Goal: Task Accomplishment & Management: Use online tool/utility

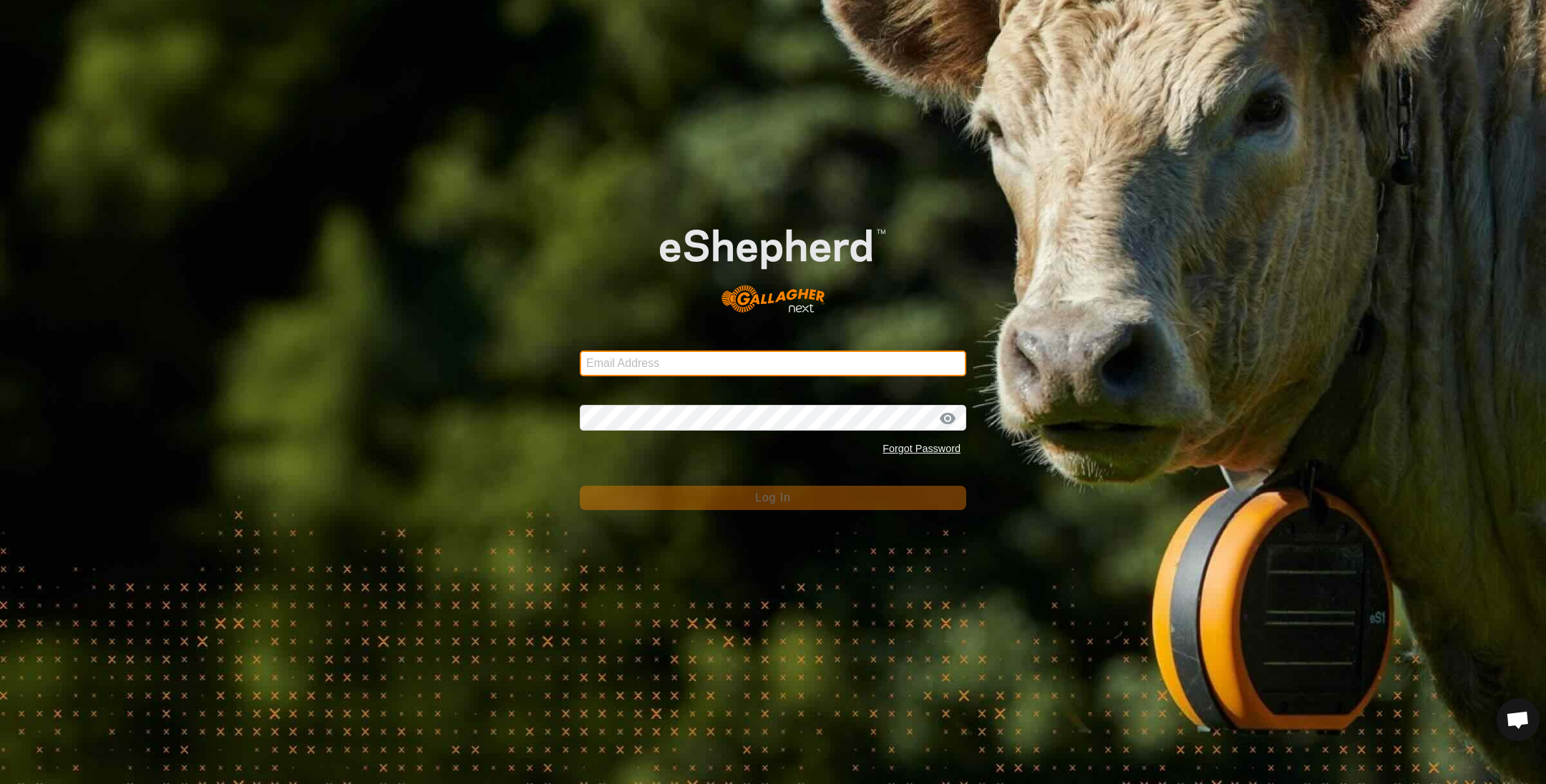
drag, startPoint x: 0, startPoint y: 0, endPoint x: 774, endPoint y: 373, distance: 859.2
click at [774, 373] on input "Email Address" at bounding box center [772, 363] width 386 height 26
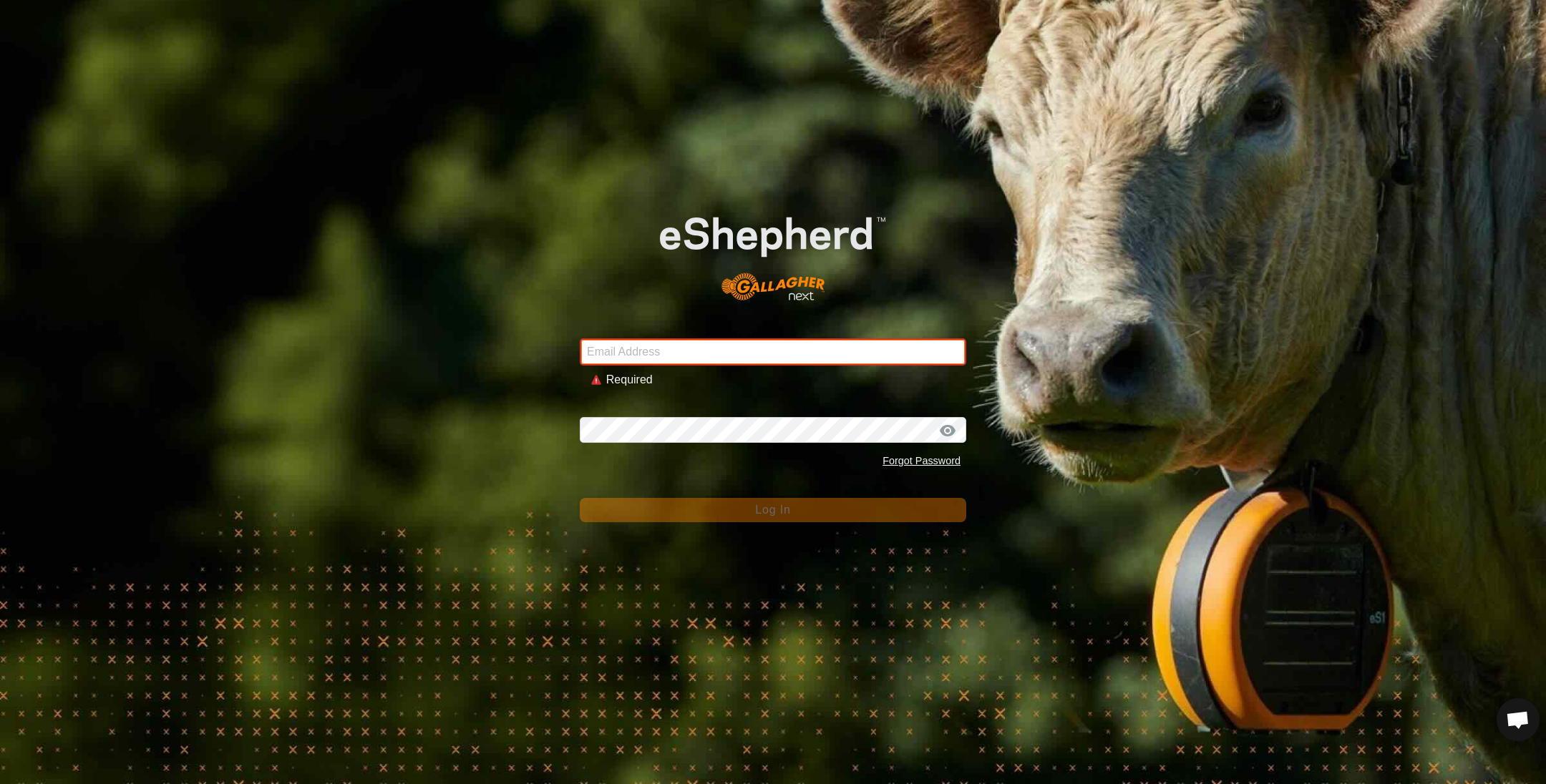
type input "[EMAIL_ADDRESS][DOMAIN_NAME]"
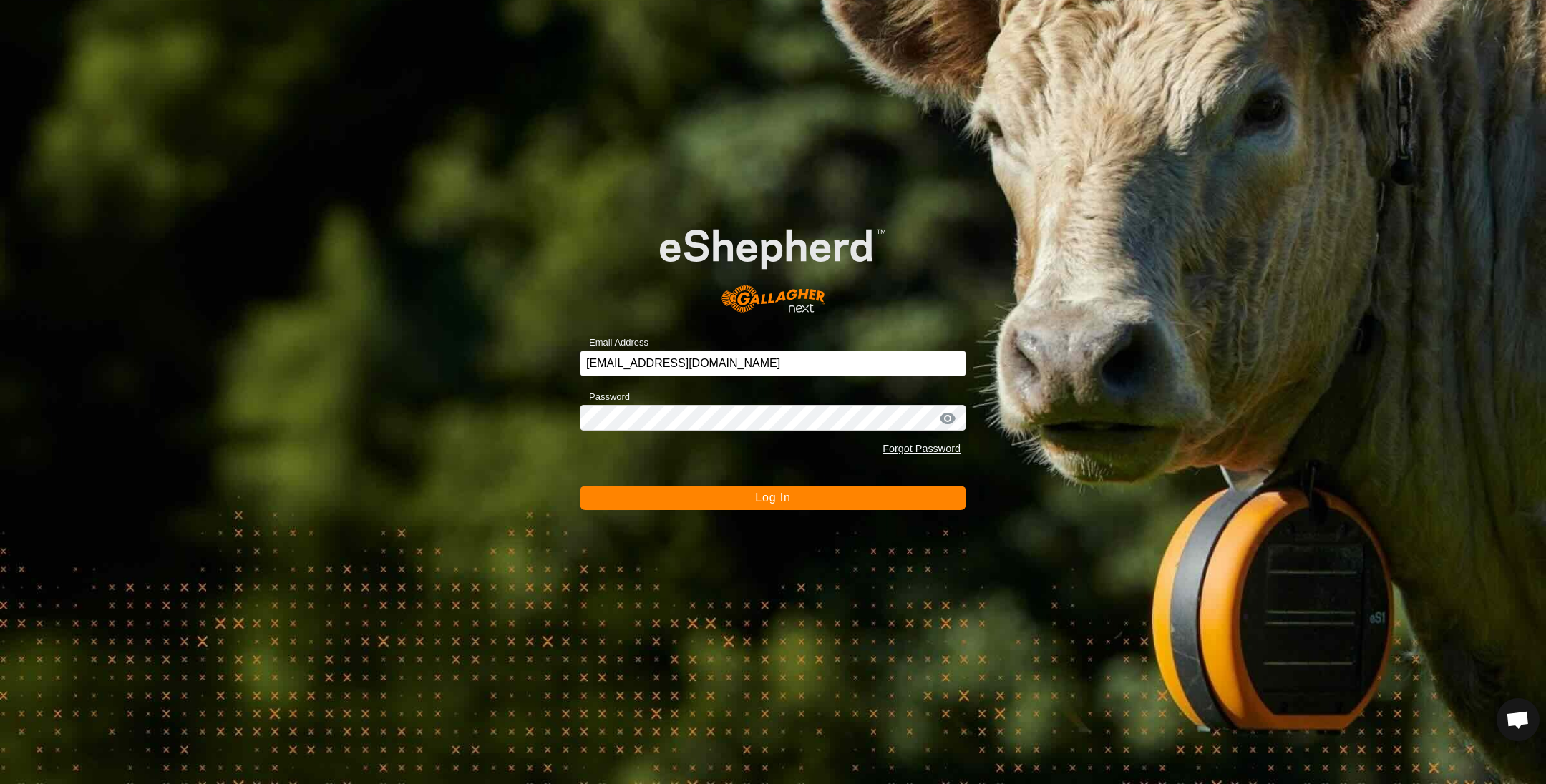
click at [708, 501] on button "Log In" at bounding box center [772, 498] width 386 height 24
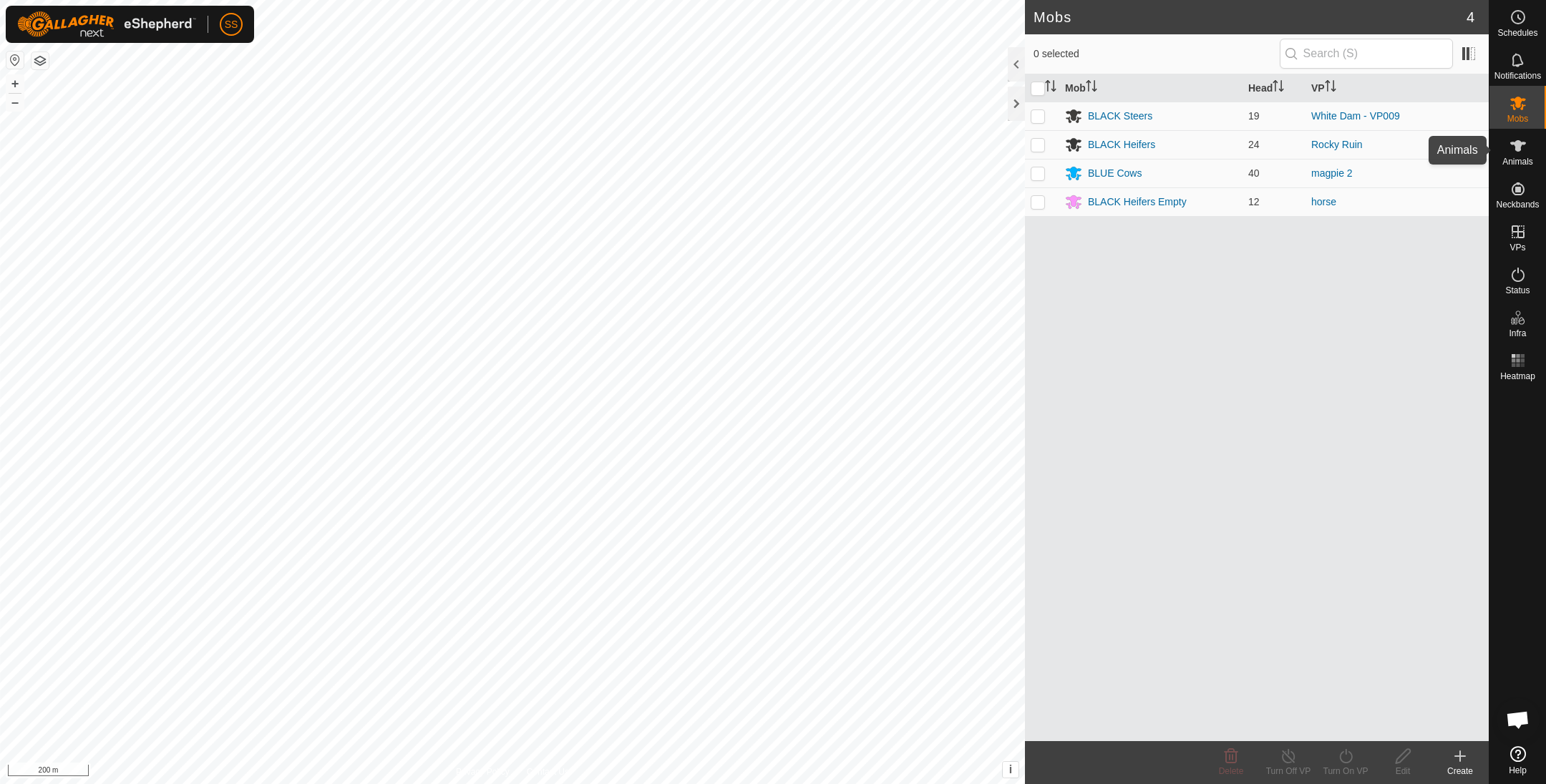
click at [1520, 145] on icon at bounding box center [1518, 146] width 16 height 11
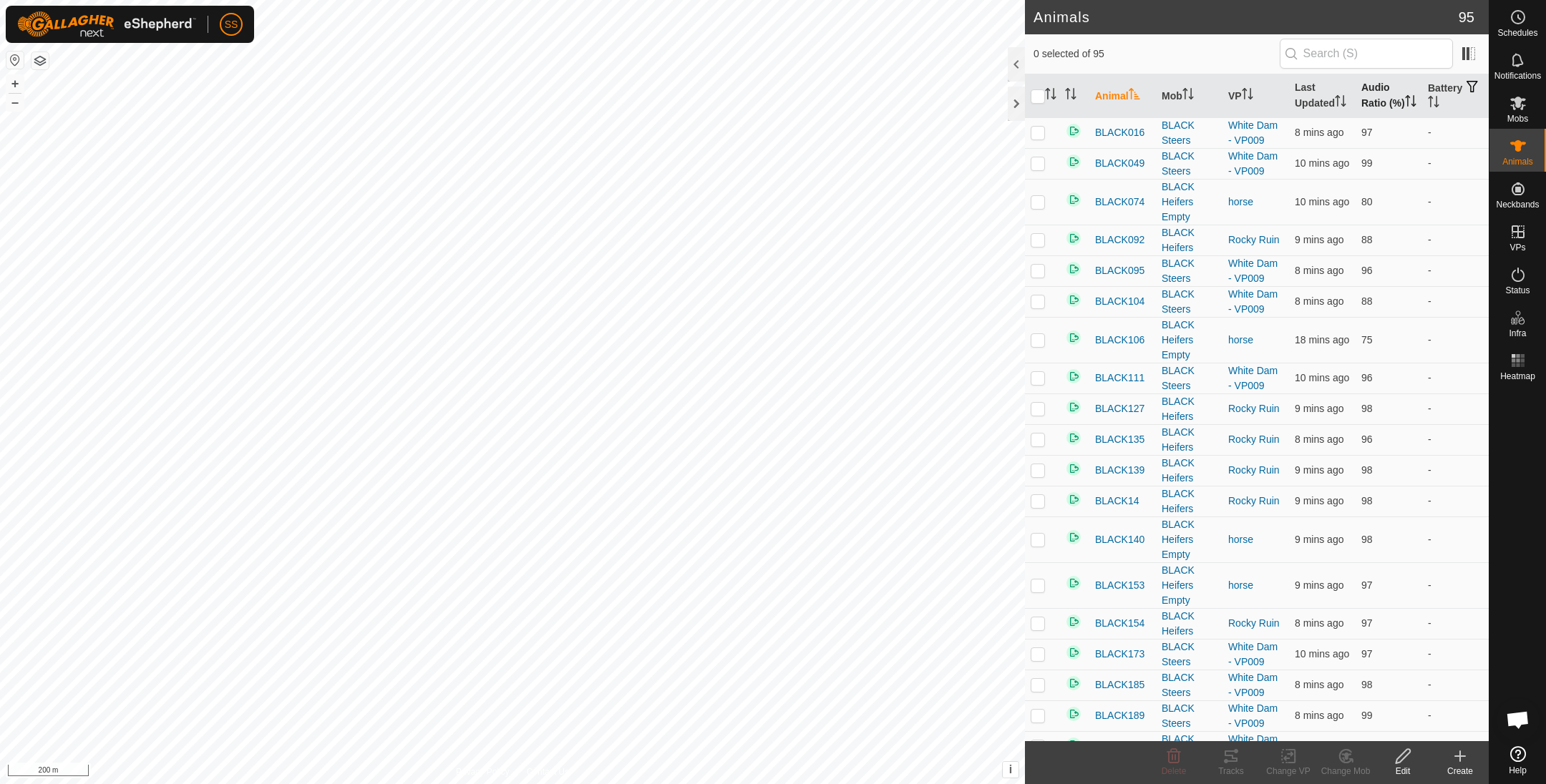
click at [1355, 79] on th "Audio Ratio (%)" at bounding box center [1388, 96] width 67 height 44
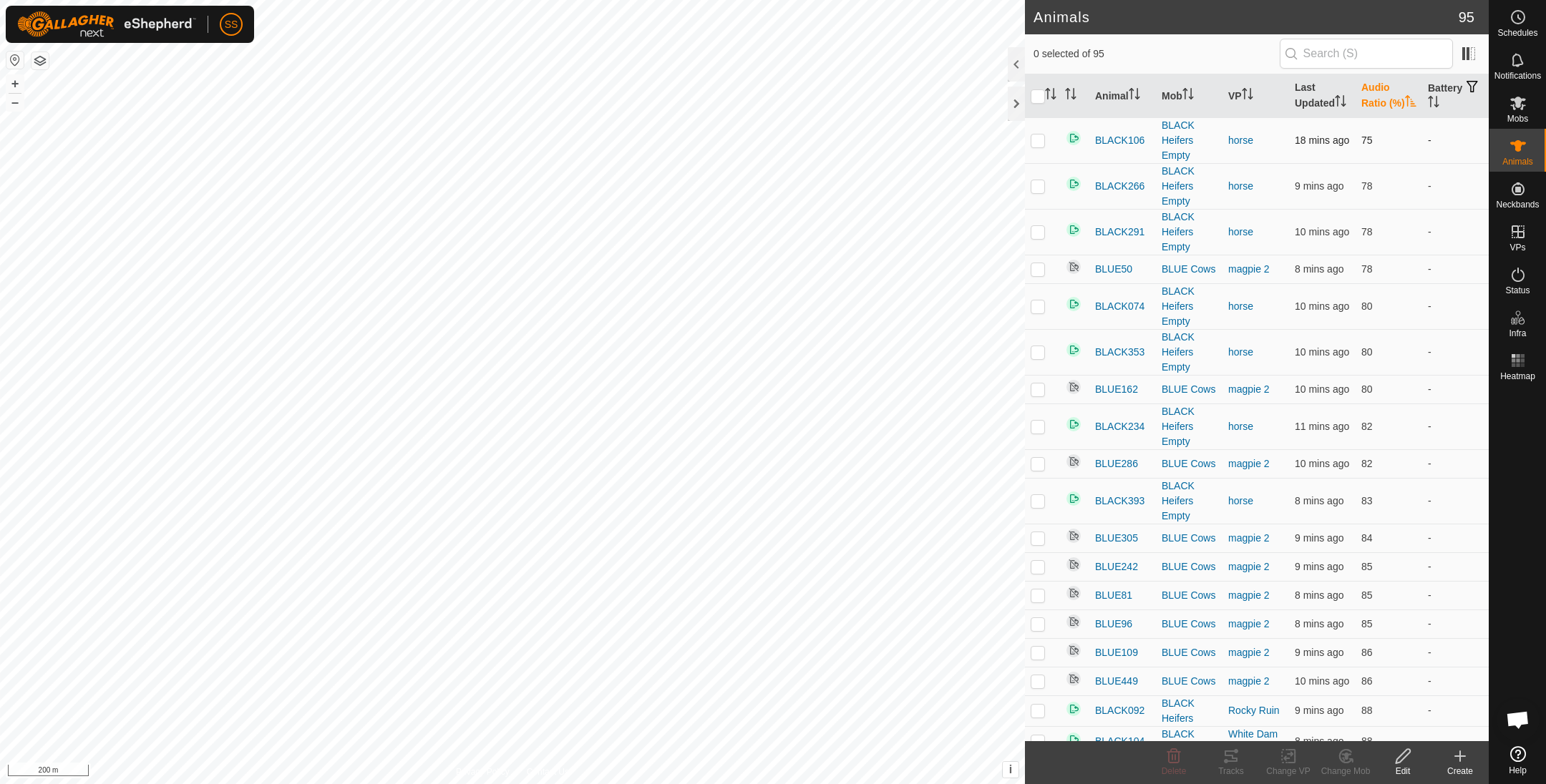
click at [1041, 146] on p-checkbox at bounding box center [1037, 140] width 14 height 11
click at [1242, 768] on div "Tracks" at bounding box center [1231, 771] width 57 height 13
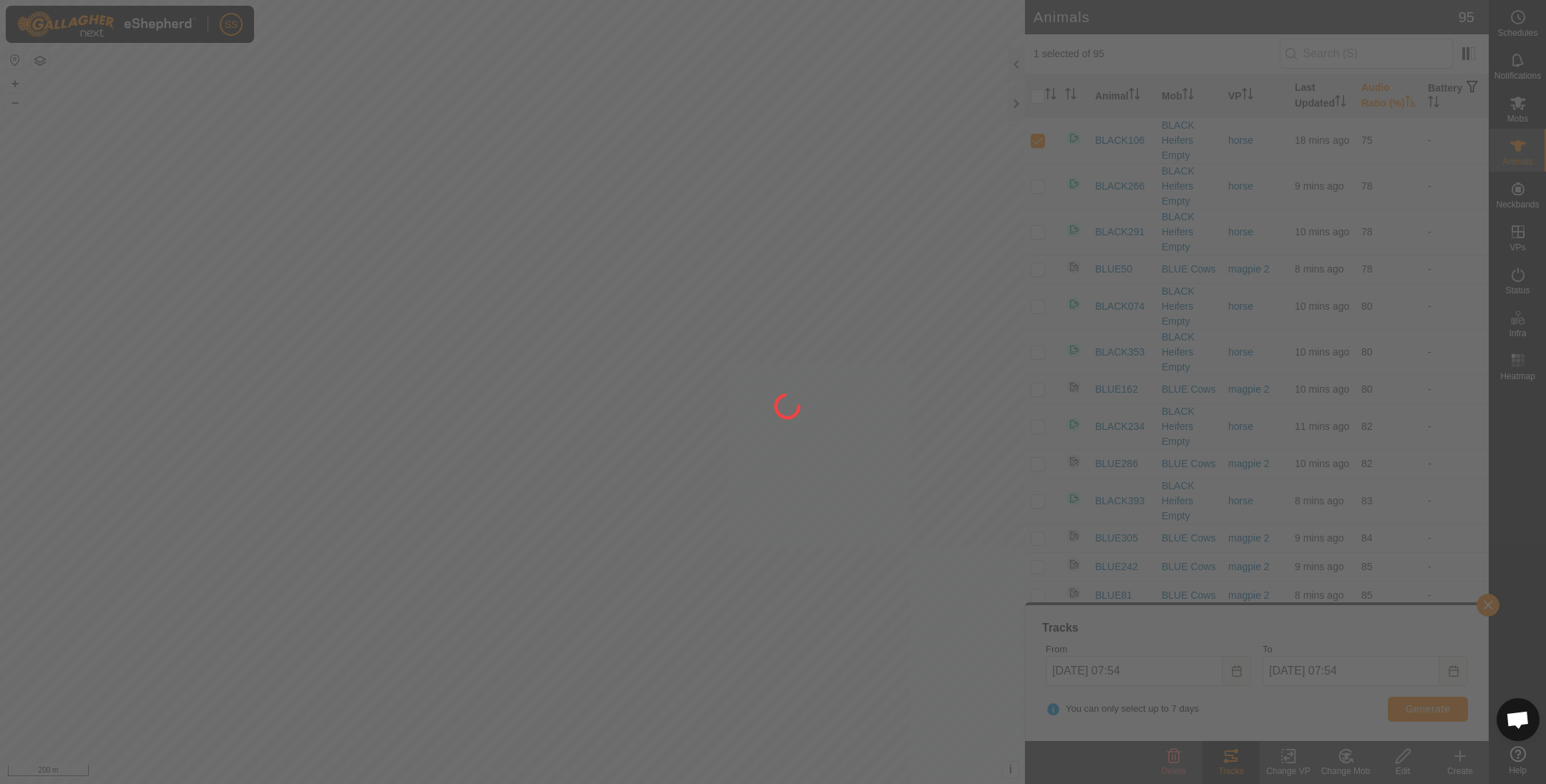
drag, startPoint x: 359, startPoint y: 272, endPoint x: 582, endPoint y: 425, distance: 270.4
click at [582, 425] on div at bounding box center [773, 392] width 1546 height 784
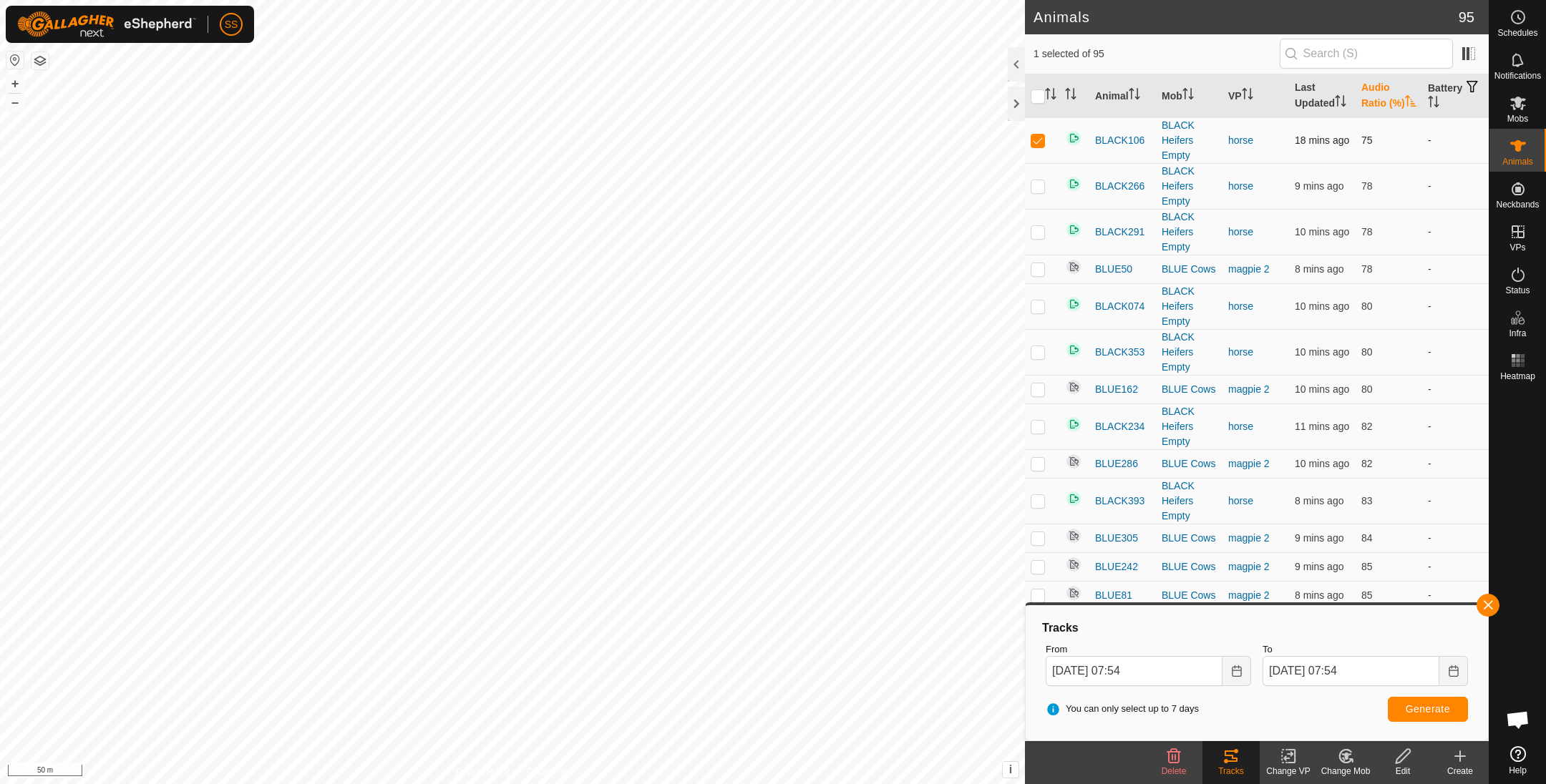
click at [1035, 146] on p-checkbox at bounding box center [1037, 140] width 14 height 11
checkbox input "false"
click at [1168, 95] on th "Mob" at bounding box center [1189, 96] width 67 height 44
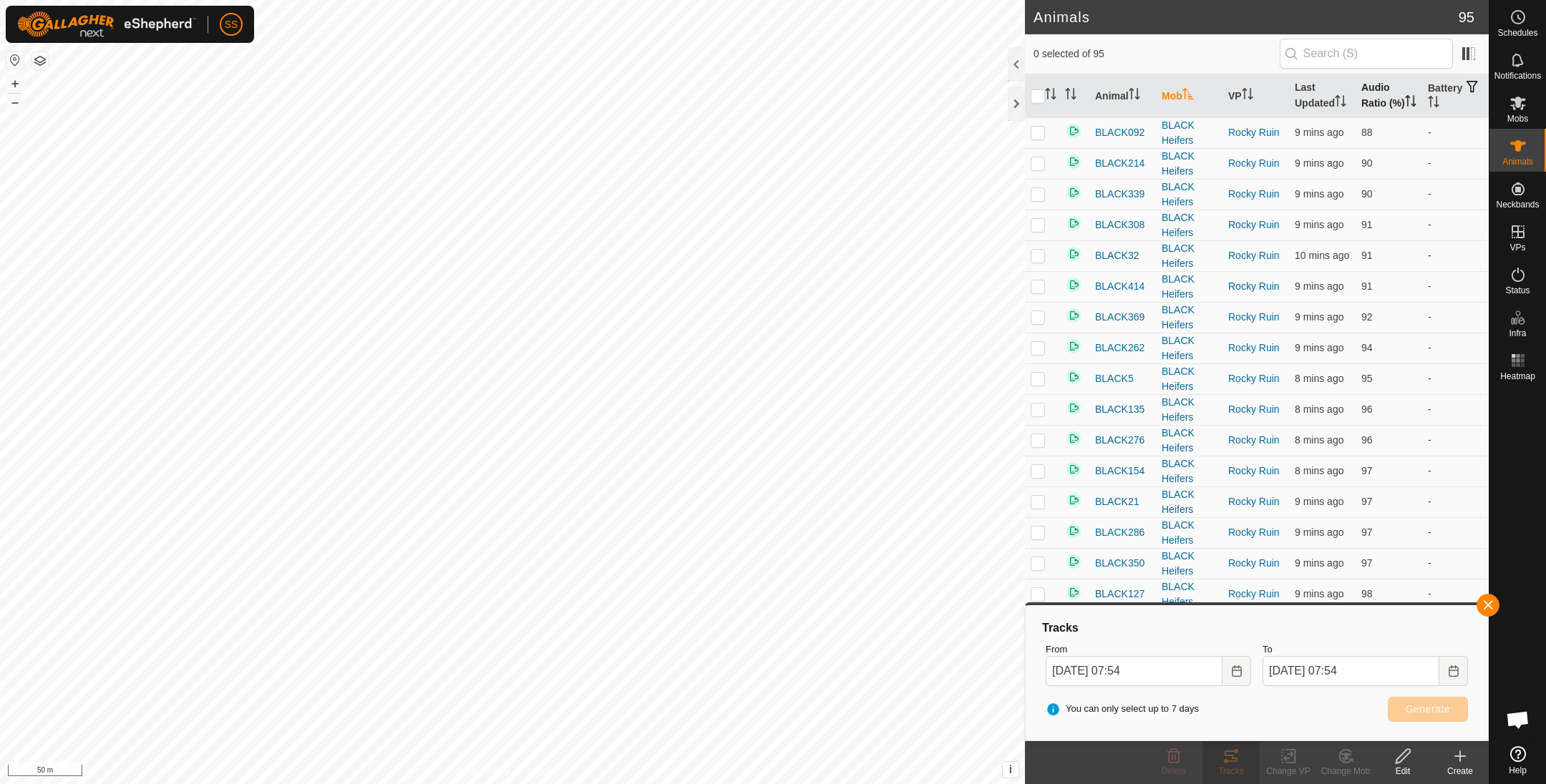
click at [1365, 87] on th "Audio Ratio (%)" at bounding box center [1388, 96] width 67 height 44
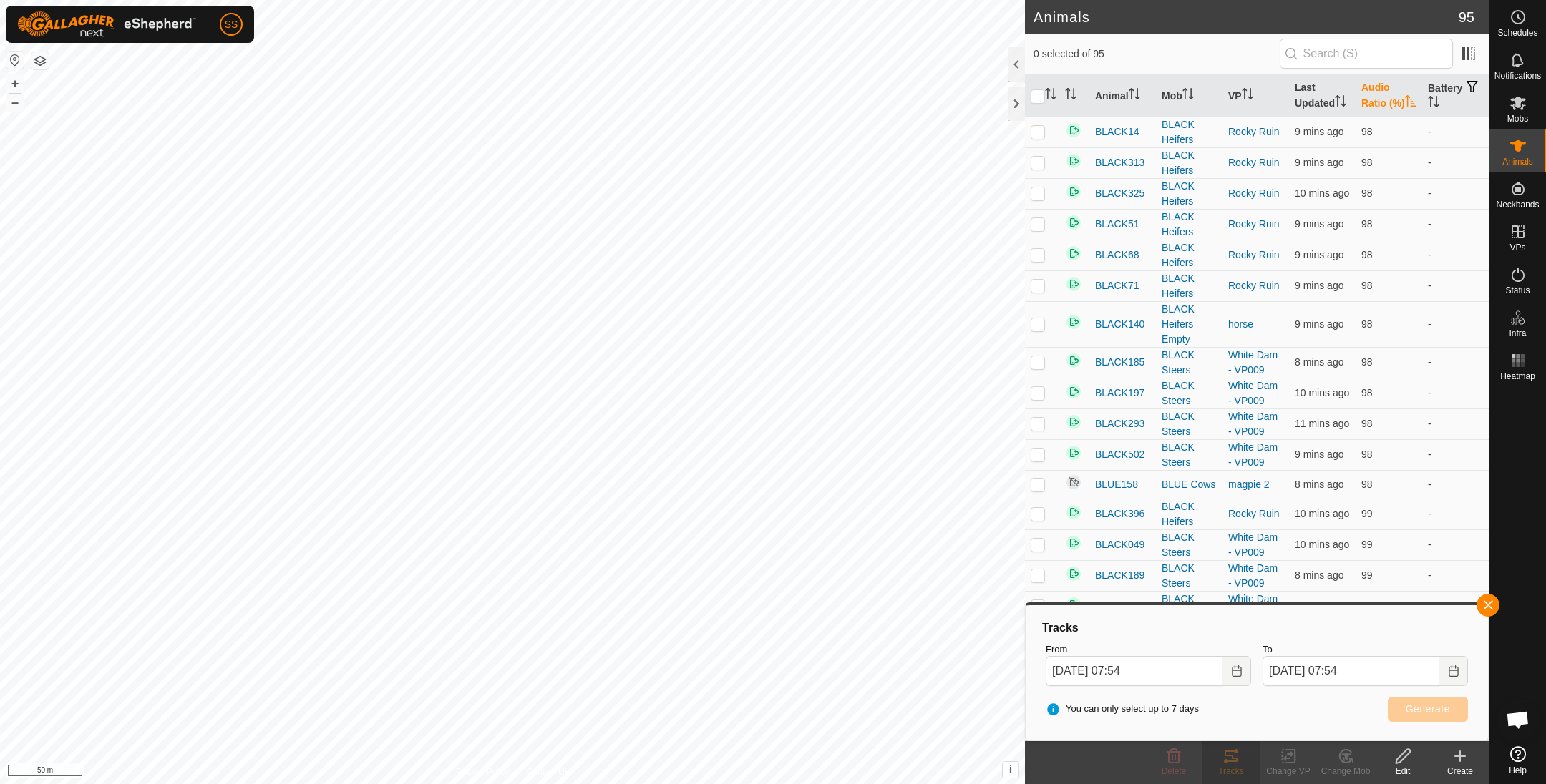
scroll to position [2474, 0]
click at [1042, 319] on p-checkbox at bounding box center [1037, 324] width 14 height 11
click at [1408, 706] on span "Generate" at bounding box center [1428, 709] width 44 height 11
click at [1492, 608] on button "button" at bounding box center [1488, 605] width 23 height 23
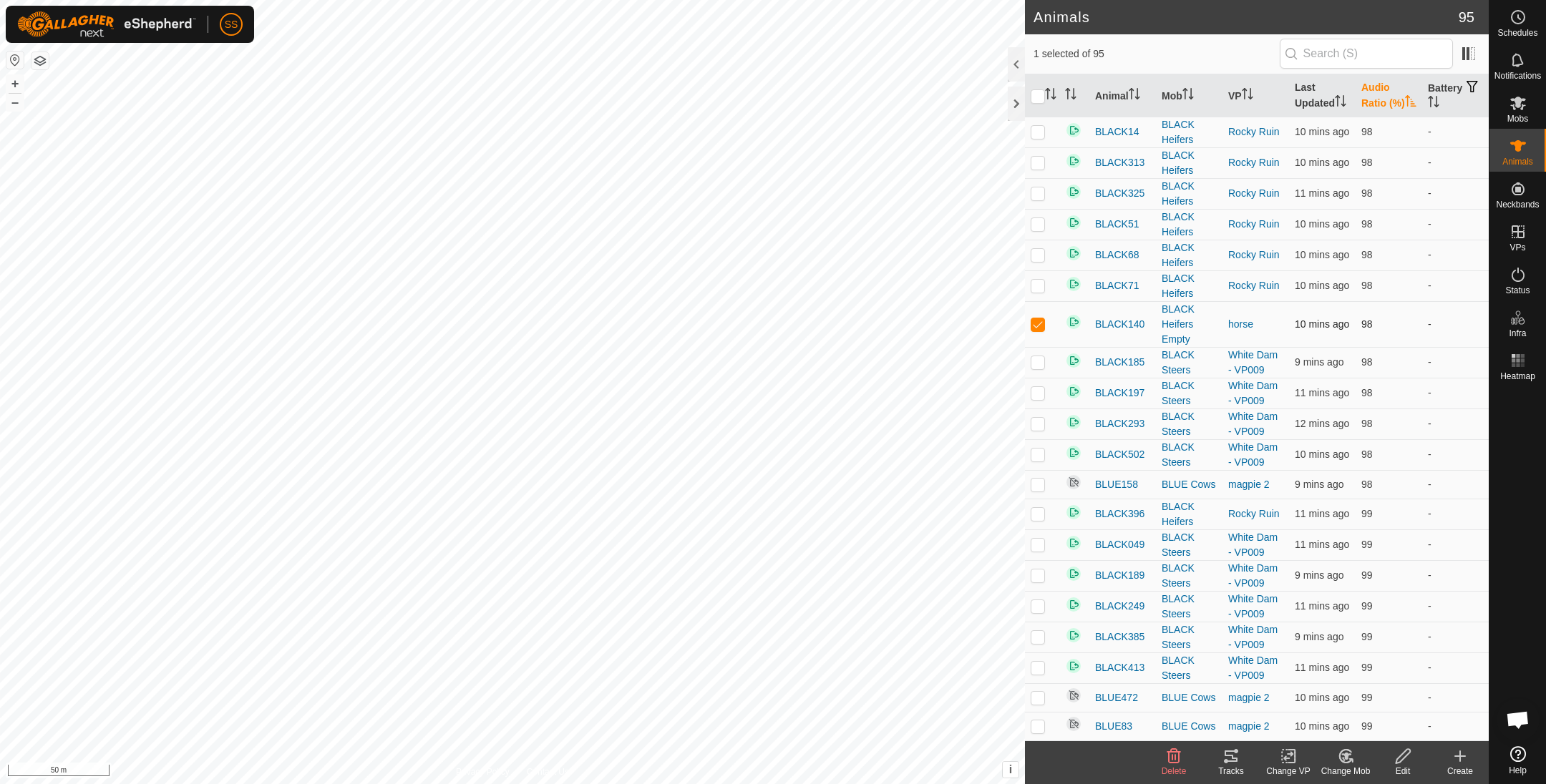
click at [1042, 326] on td at bounding box center [1042, 324] width 34 height 46
checkbox input "false"
click at [1310, 92] on th "Last Updated" at bounding box center [1322, 96] width 67 height 44
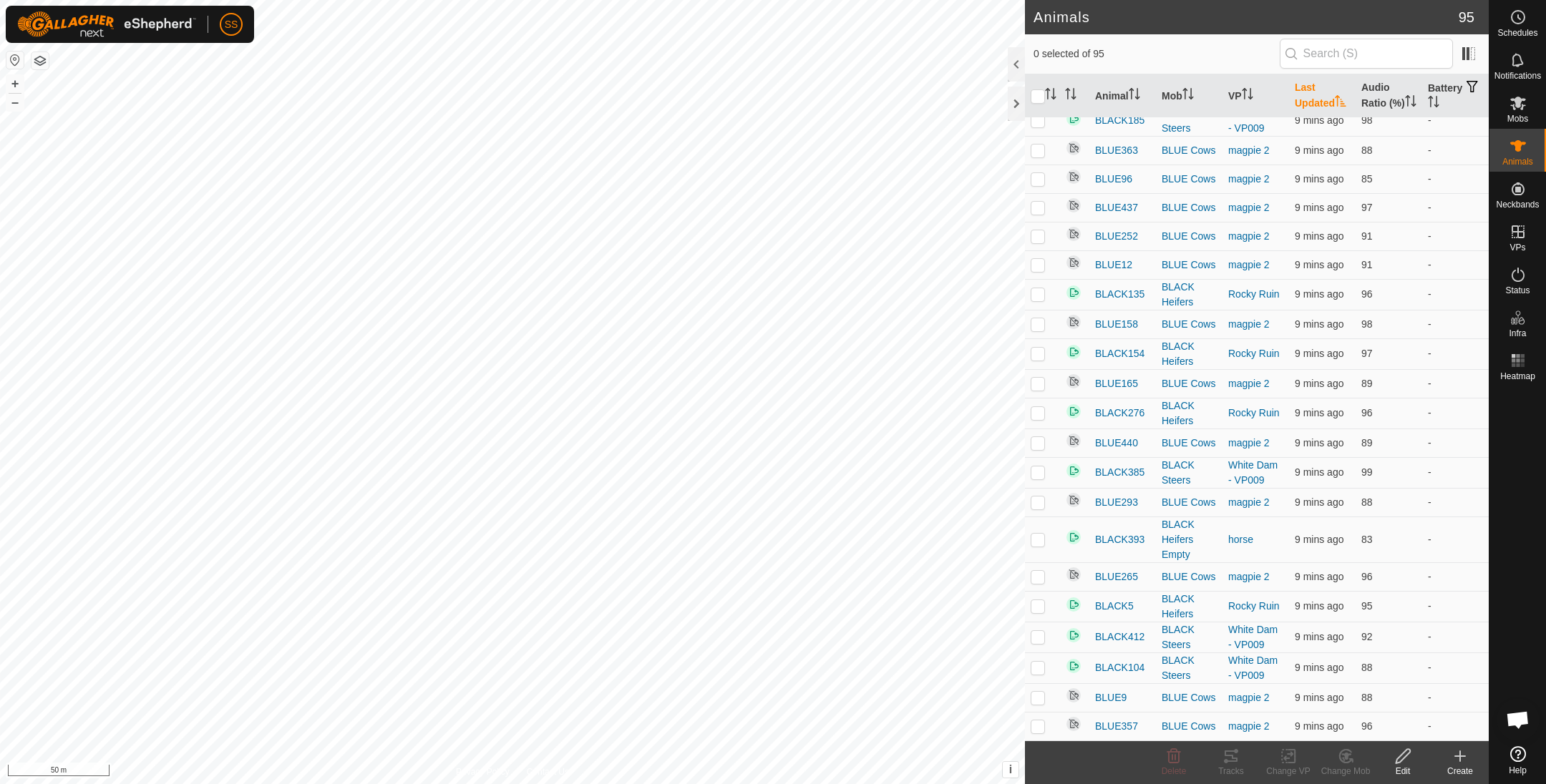
scroll to position [0, 0]
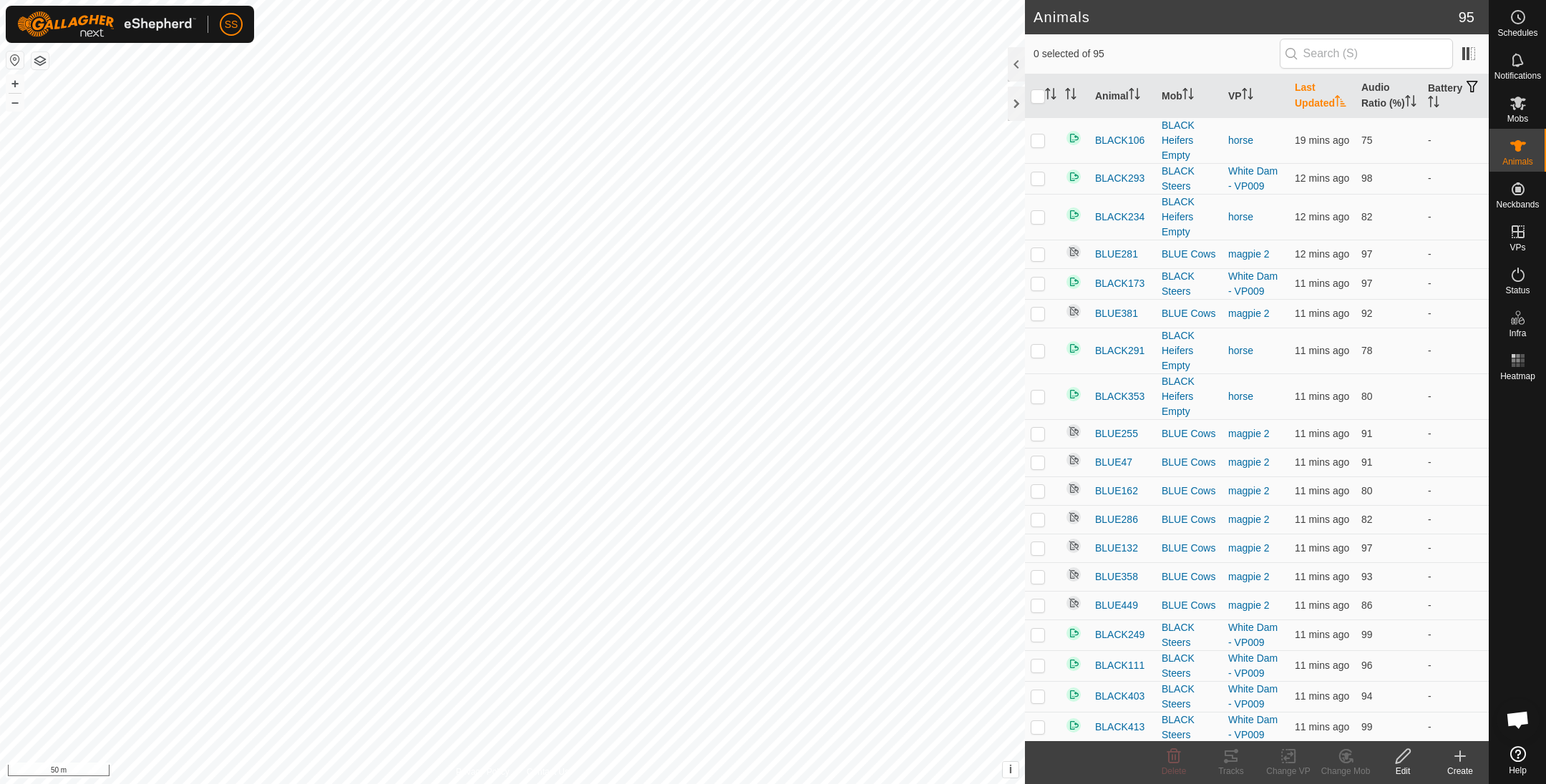
click at [1306, 90] on th "Last Updated" at bounding box center [1322, 96] width 67 height 44
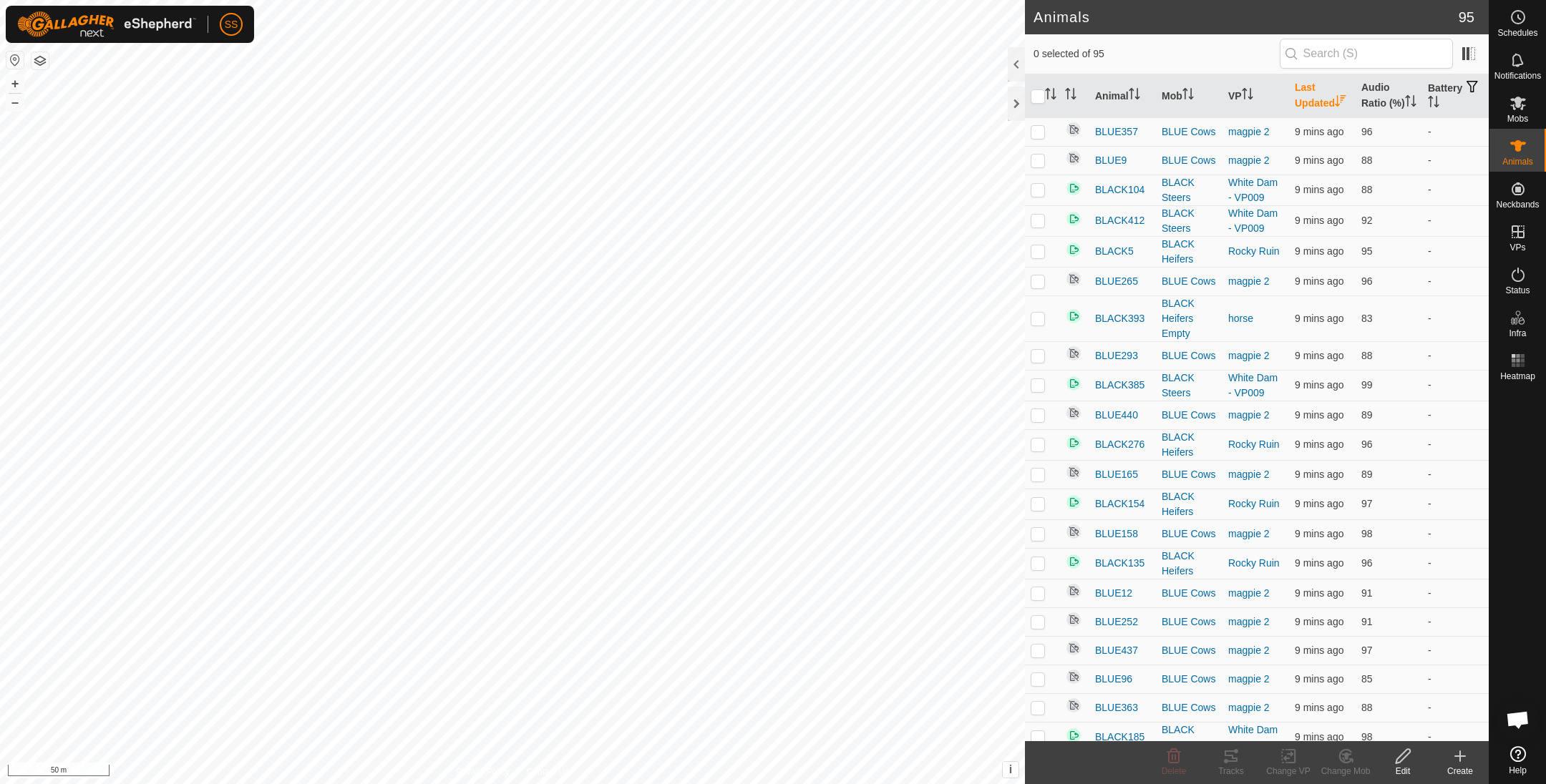
click at [1306, 90] on th "Last Updated" at bounding box center [1322, 96] width 67 height 44
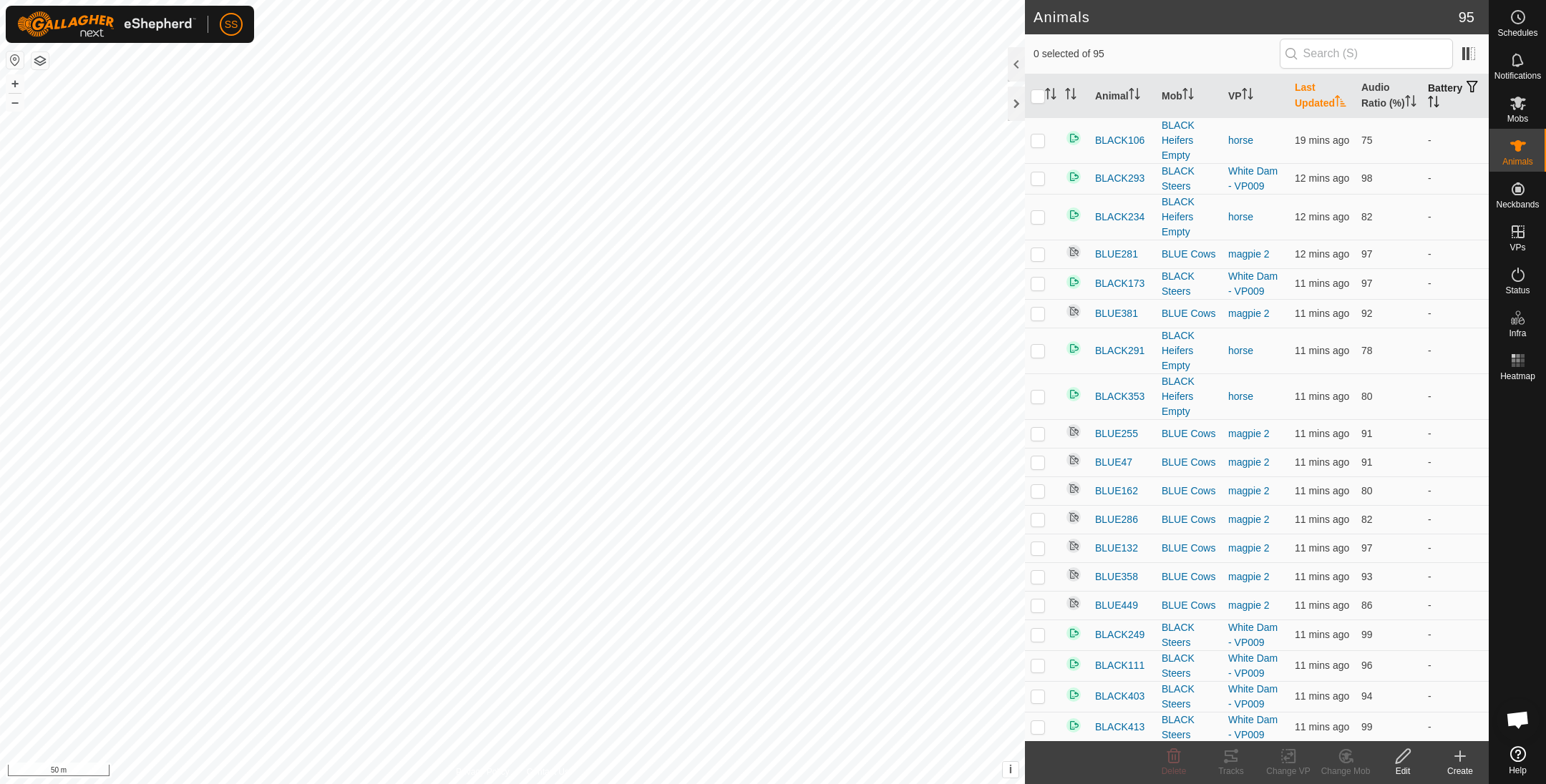
click at [1447, 91] on th "Battery" at bounding box center [1455, 96] width 67 height 44
click at [1445, 92] on th "Battery" at bounding box center [1455, 96] width 67 height 44
click at [1528, 16] on es-schedule-vp-svg-icon at bounding box center [1518, 17] width 26 height 23
